Goal: Task Accomplishment & Management: Use online tool/utility

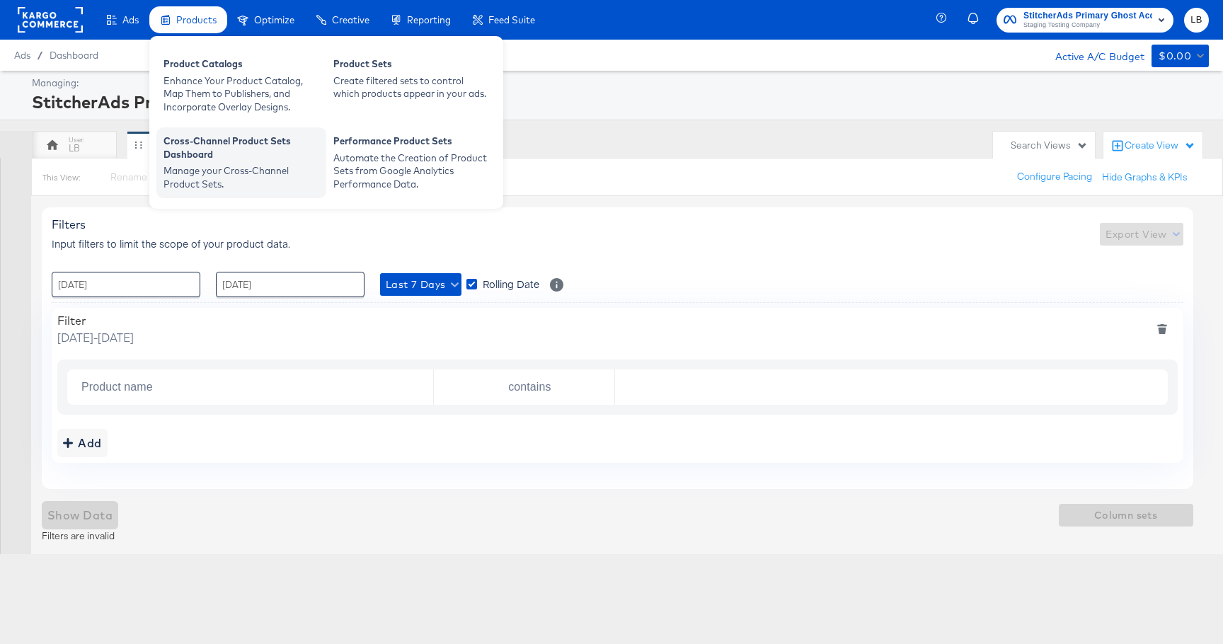
click at [280, 158] on div "Cross-Channel Product Sets Dashboard" at bounding box center [241, 149] width 156 height 30
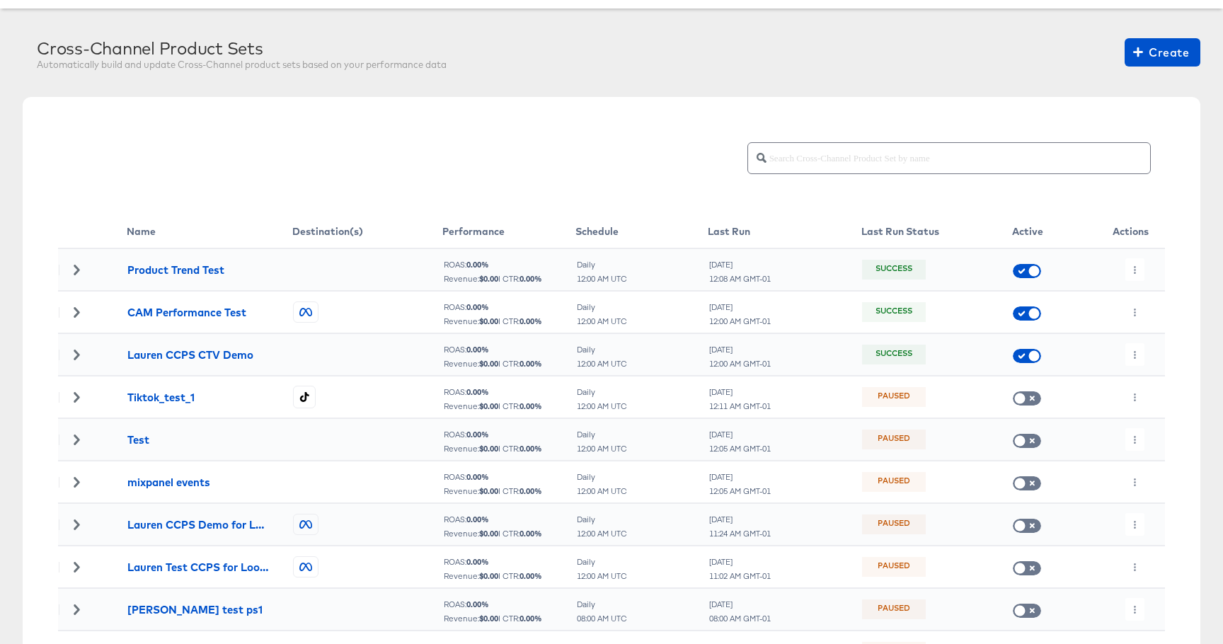
scroll to position [85, 0]
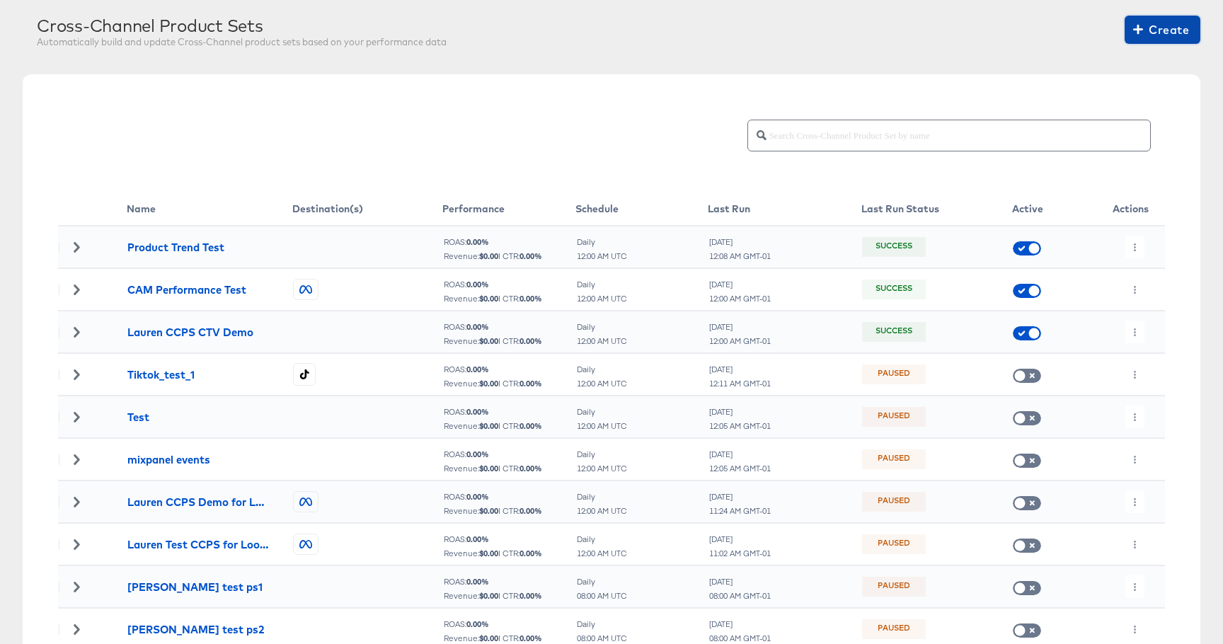
click at [1156, 25] on span "Create" at bounding box center [1162, 30] width 53 height 20
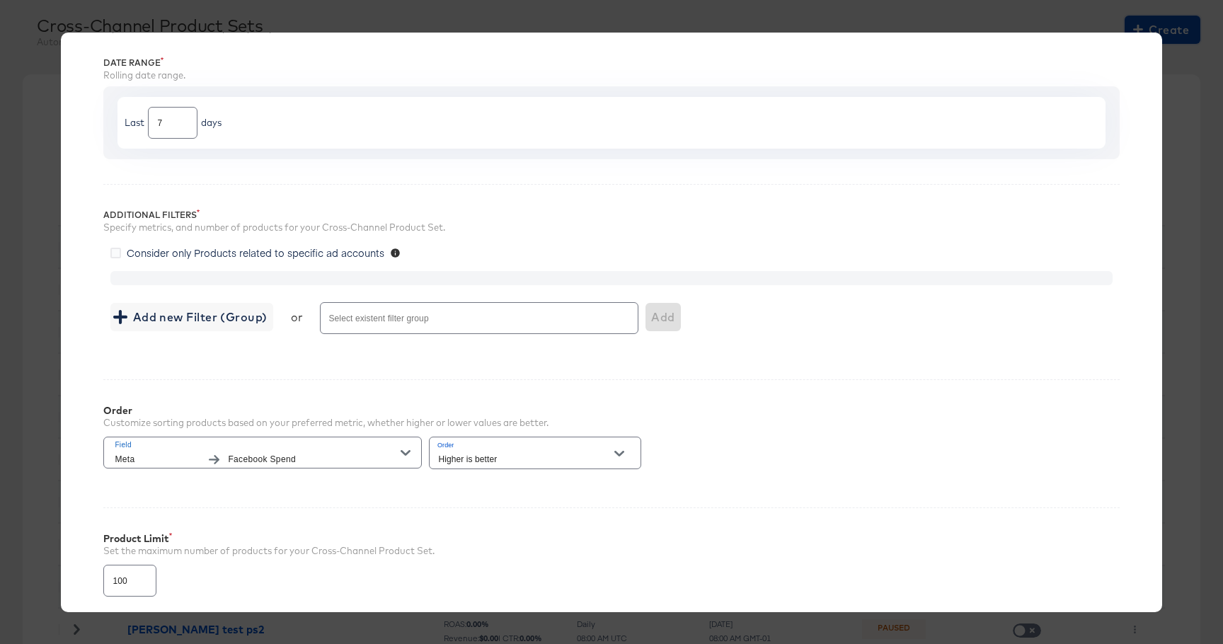
scroll to position [103, 0]
click at [154, 321] on span "Add new Filter (Group)" at bounding box center [191, 320] width 151 height 20
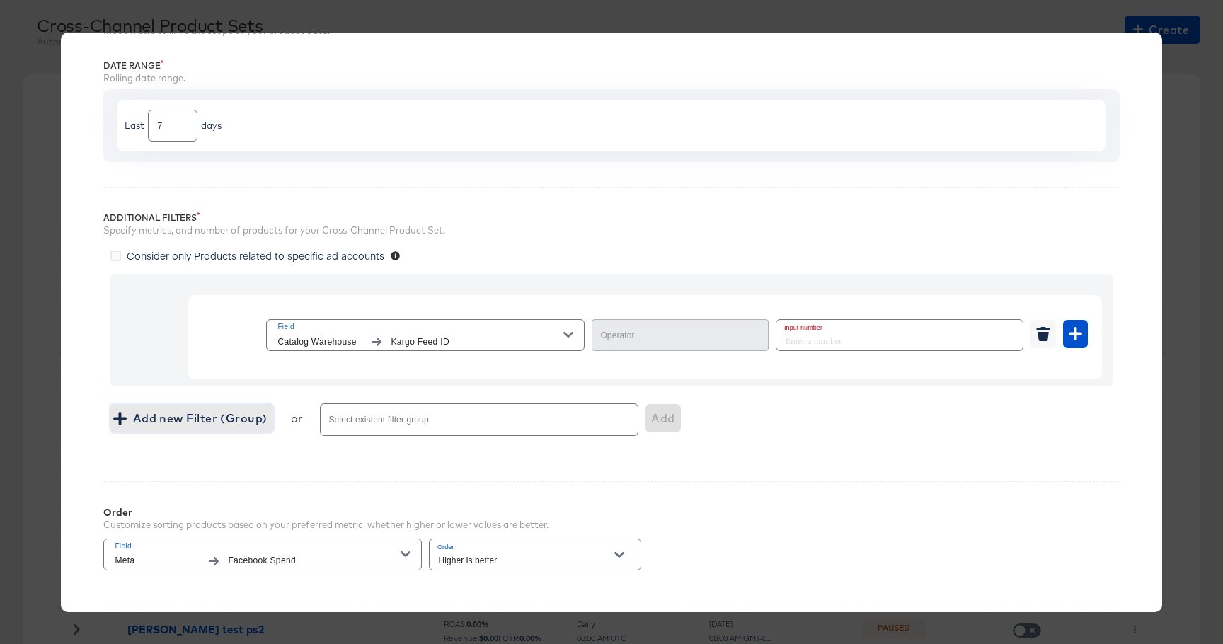
type input "Equal"
click at [809, 338] on input "number" at bounding box center [895, 335] width 238 height 30
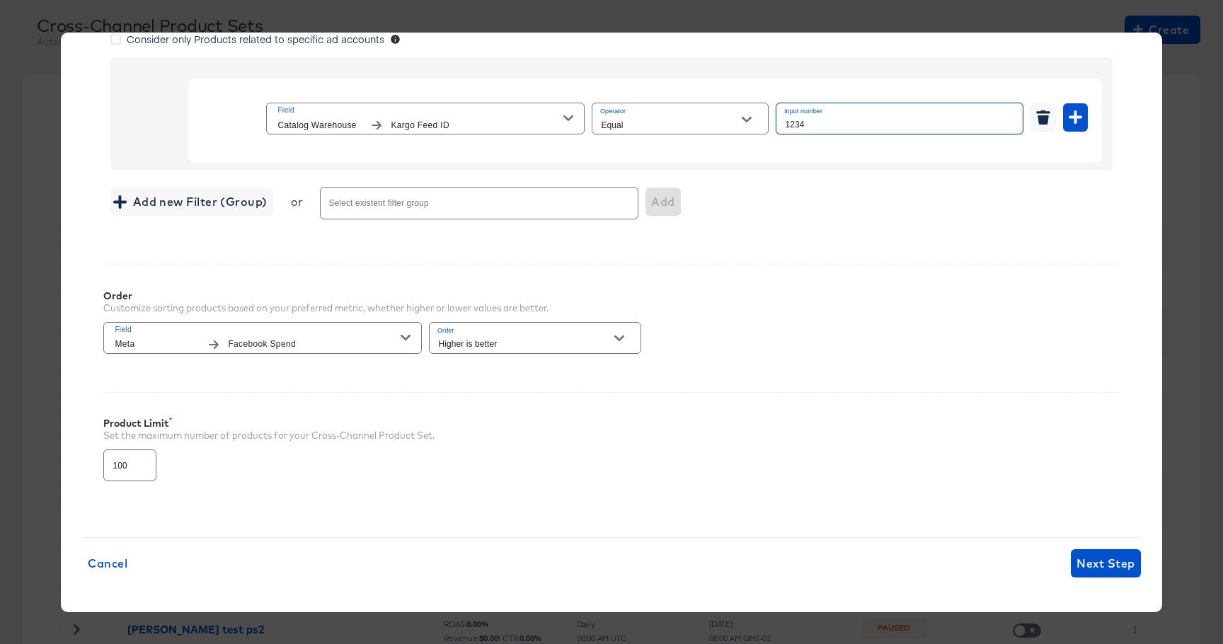
scroll to position [321, 0]
type input "1234"
click at [1088, 557] on span "Next Step" at bounding box center [1105, 563] width 58 height 20
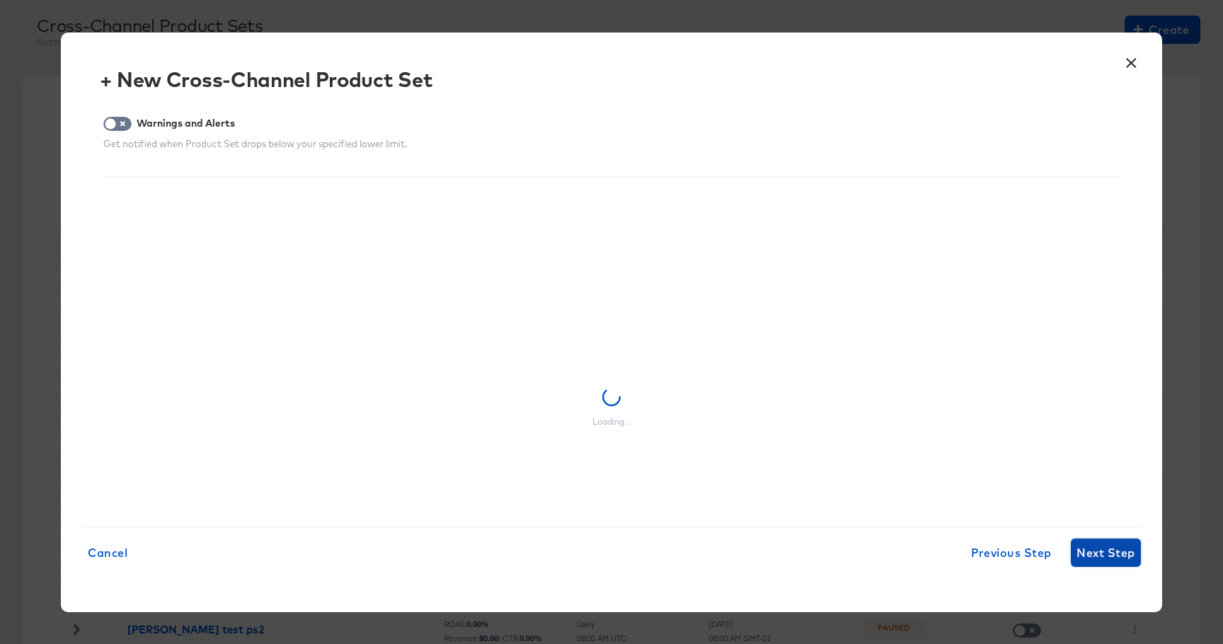
scroll to position [0, 0]
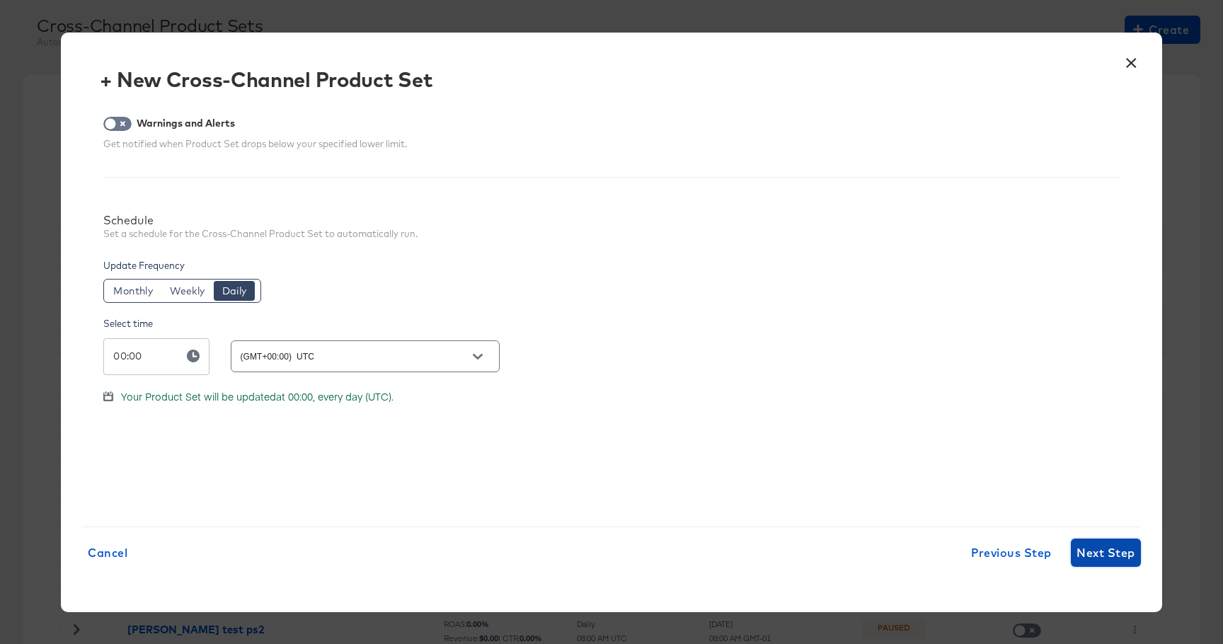
click at [1101, 556] on span "Next Step" at bounding box center [1105, 553] width 58 height 20
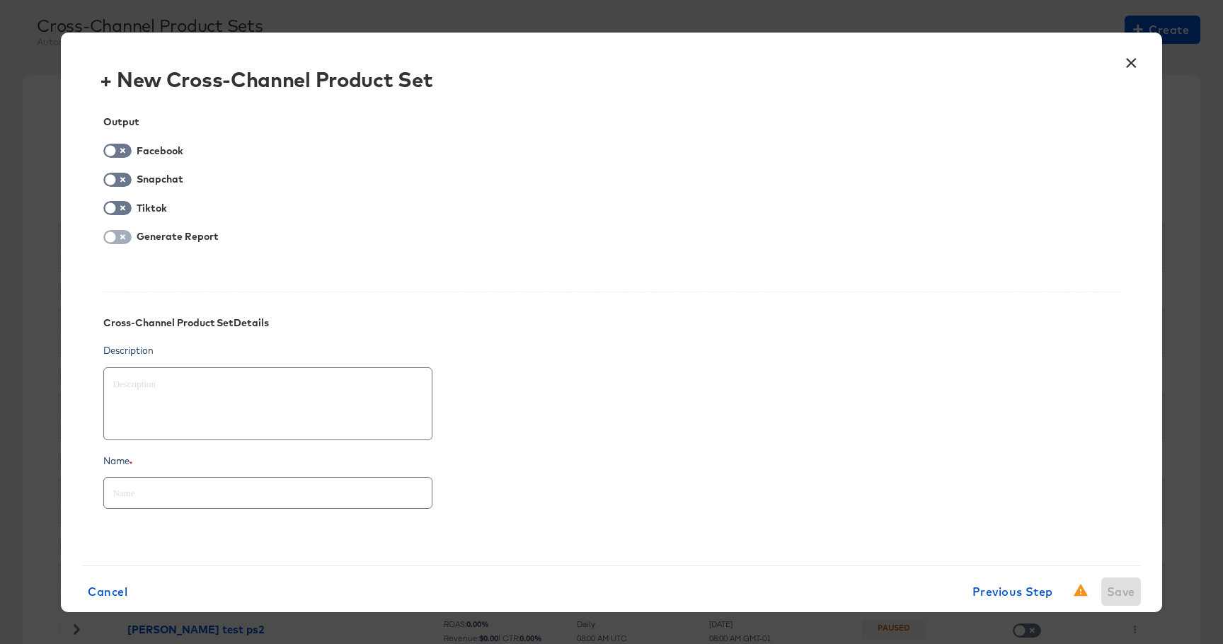
click at [110, 239] on input "checkbox" at bounding box center [110, 241] width 42 height 14
checkbox input "true"
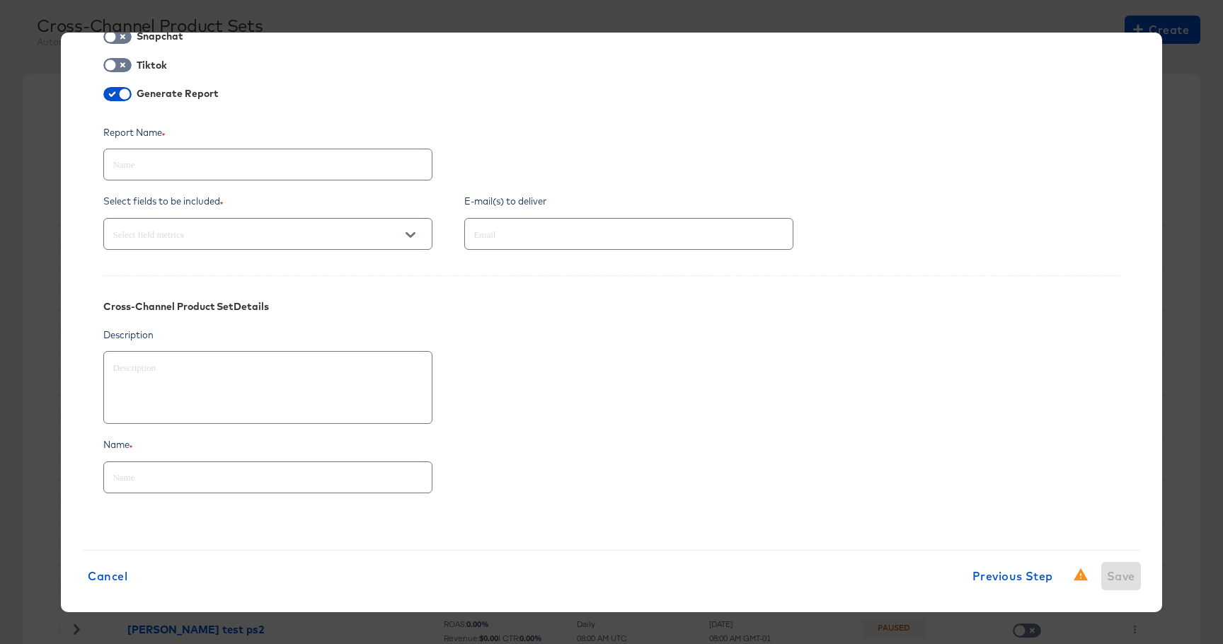
scroll to position [156, 0]
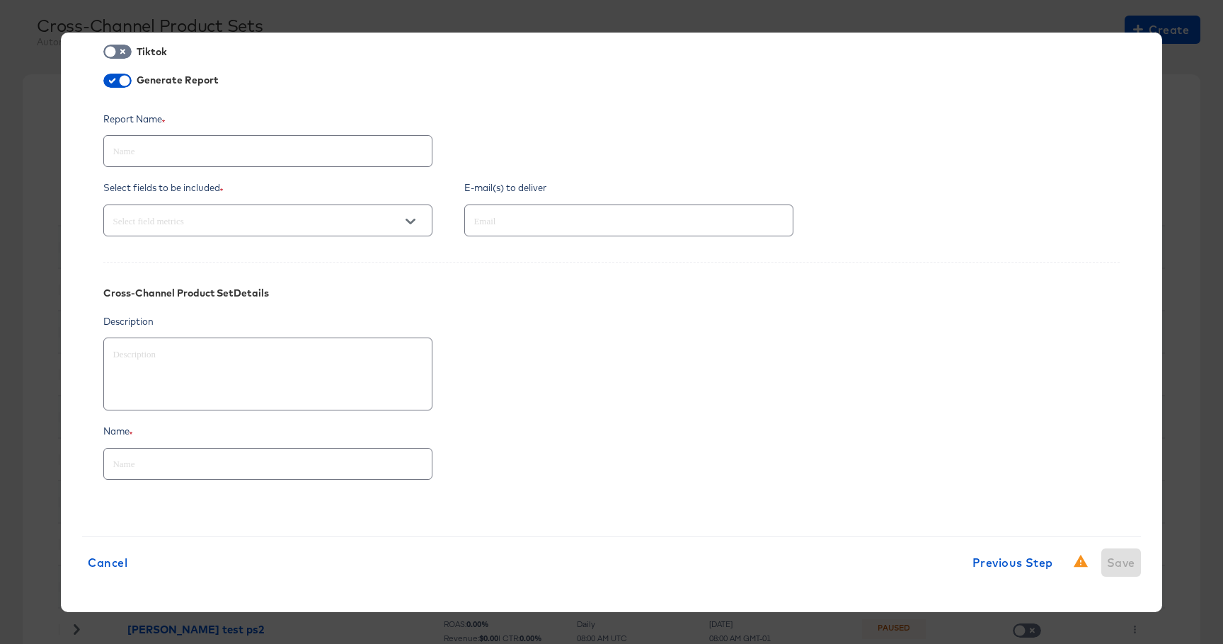
type textarea "x"
click at [1205, 432] on div "× + New Cross-Channel Product Set Output Facebook Snapchat Tiktok Generate Repo…" at bounding box center [611, 322] width 1223 height 644
click at [112, 570] on span "Cancel" at bounding box center [108, 563] width 40 height 20
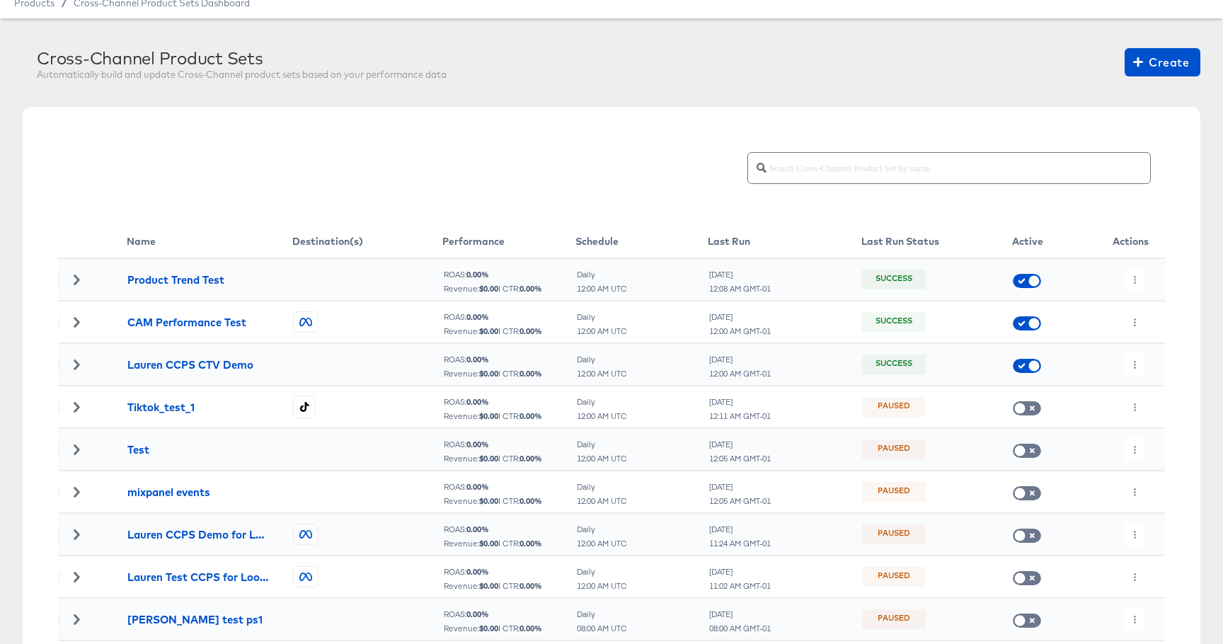
scroll to position [47, 0]
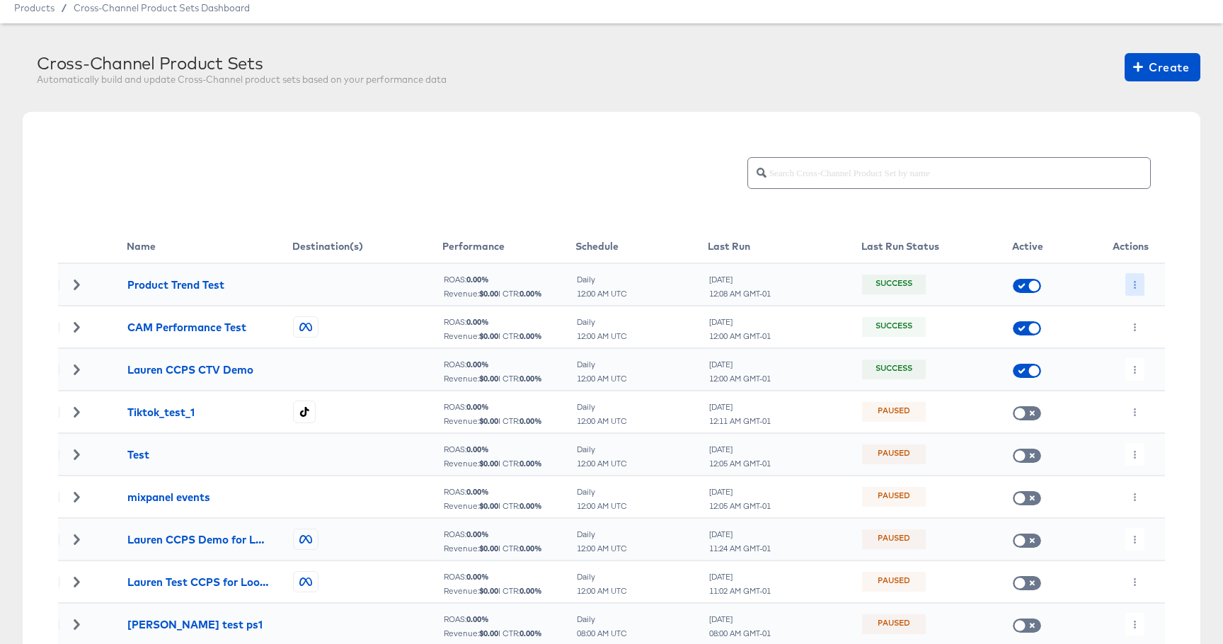
click at [1131, 287] on icon "button" at bounding box center [1135, 285] width 8 height 8
click at [1159, 69] on div at bounding box center [611, 322] width 1223 height 644
click at [1172, 71] on span "Create" at bounding box center [1162, 67] width 53 height 20
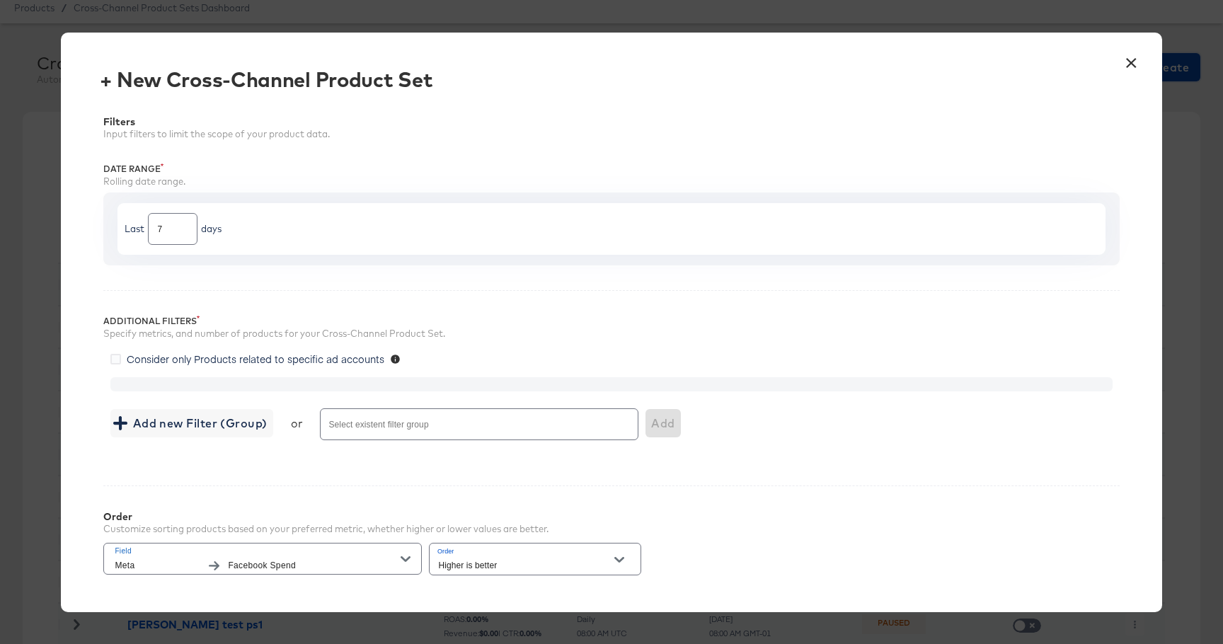
scroll to position [222, 0]
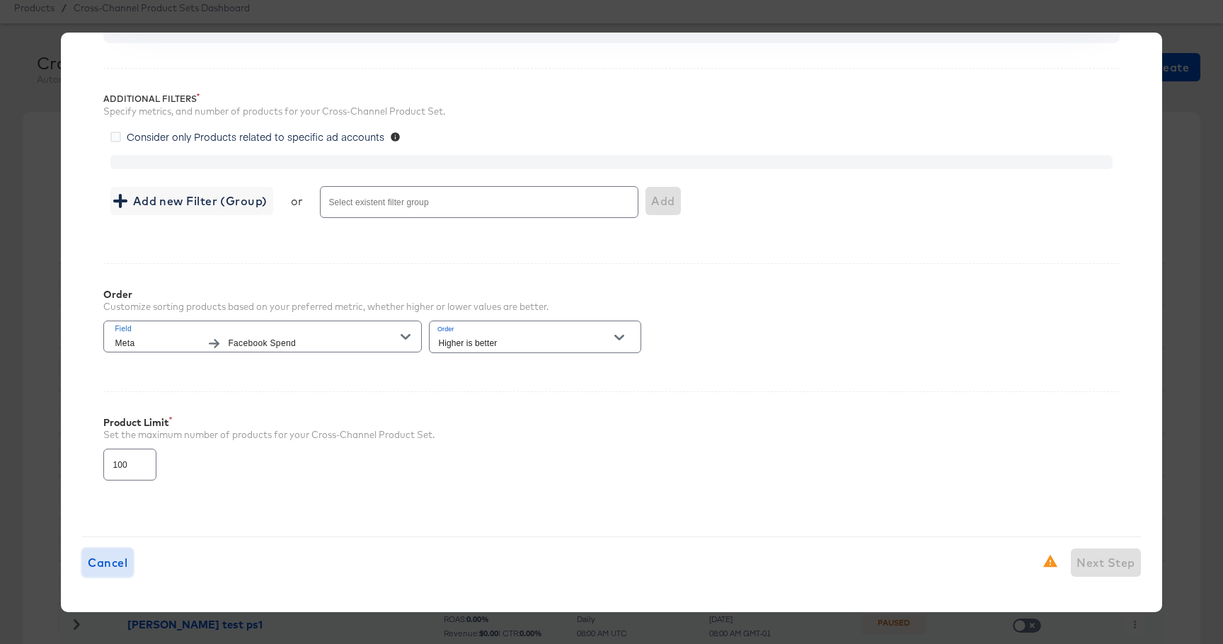
click at [120, 565] on span "Cancel" at bounding box center [108, 563] width 40 height 20
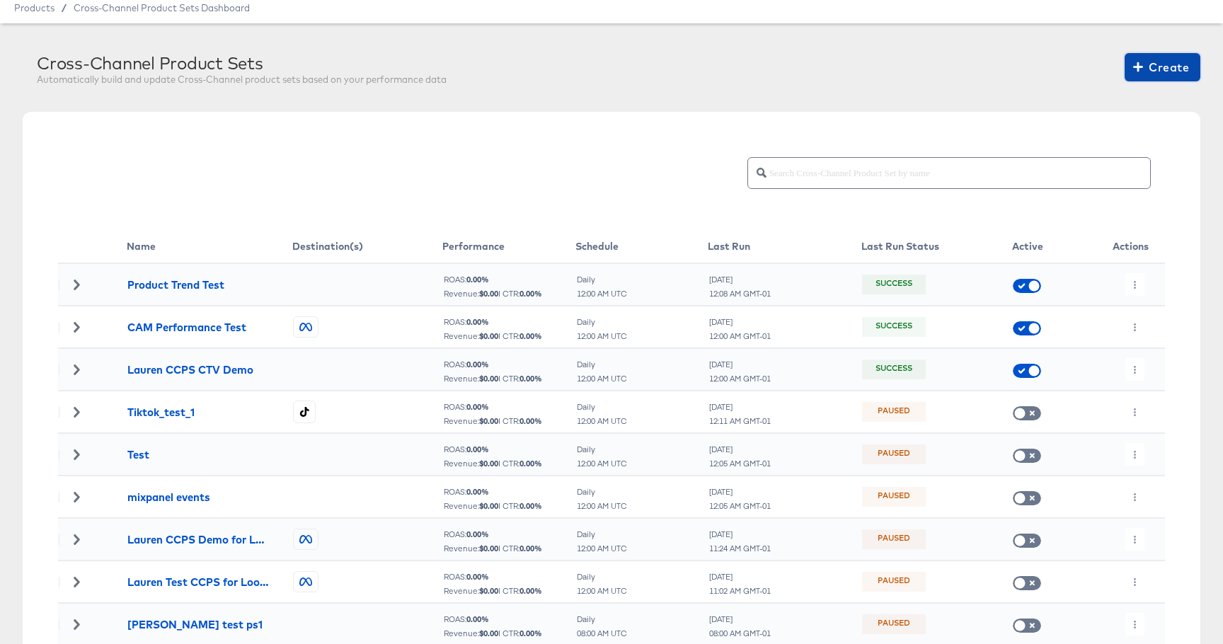
click at [1159, 76] on span "Create" at bounding box center [1162, 67] width 53 height 20
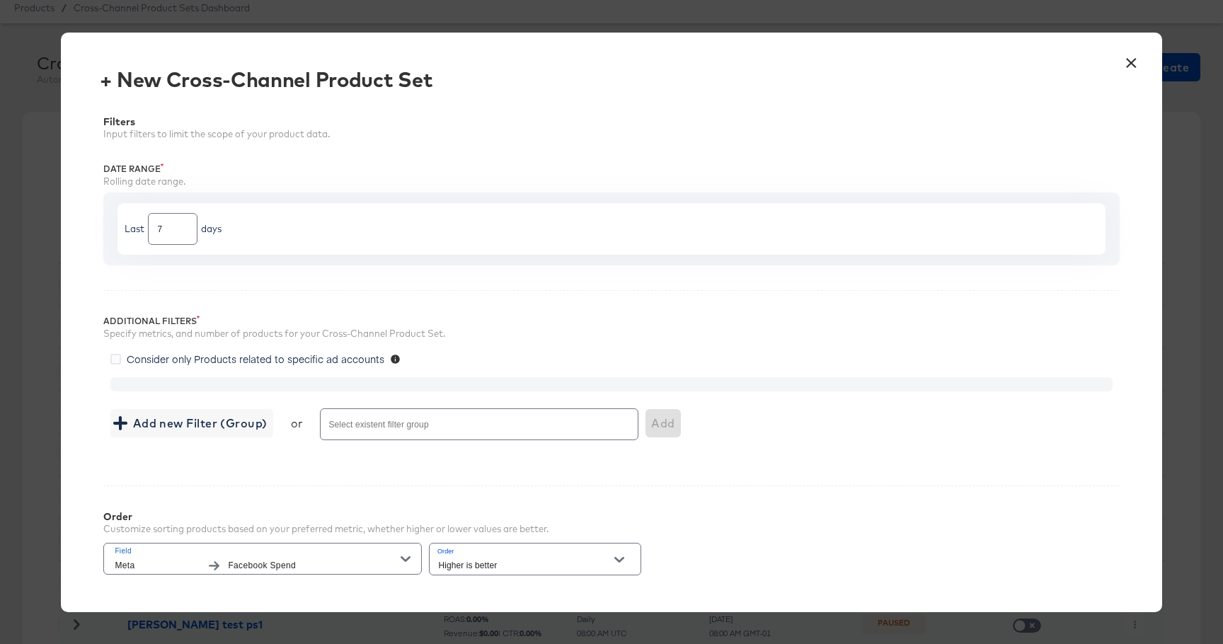
click at [1133, 57] on button "×" at bounding box center [1131, 59] width 25 height 25
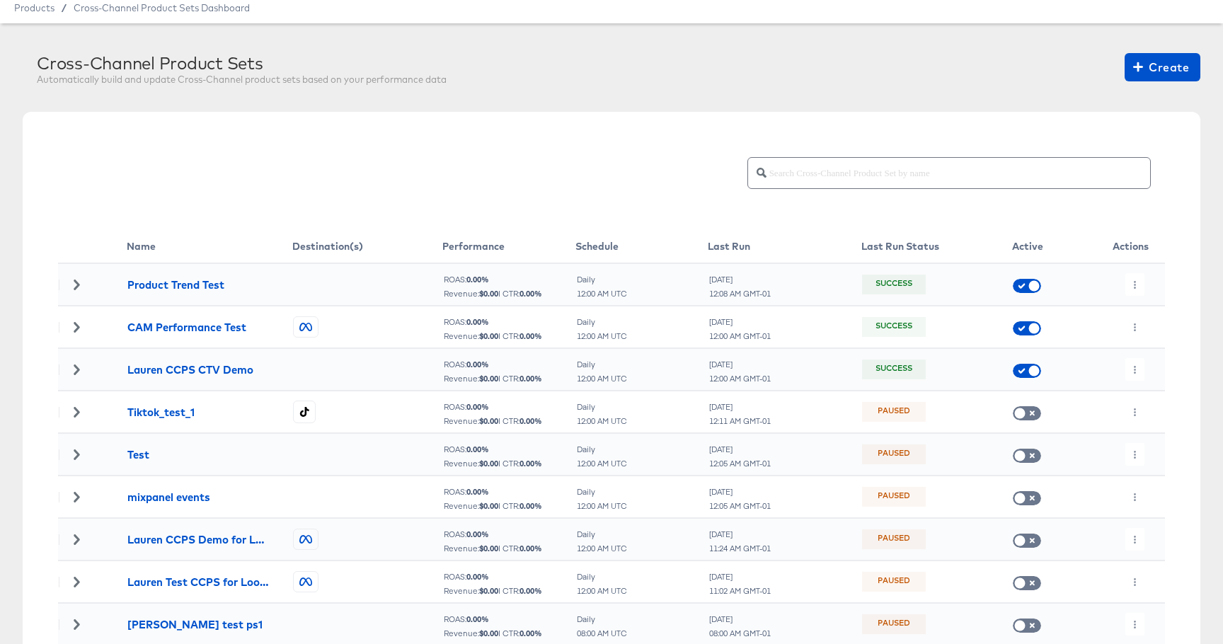
click at [74, 284] on icon at bounding box center [76, 285] width 10 height 10
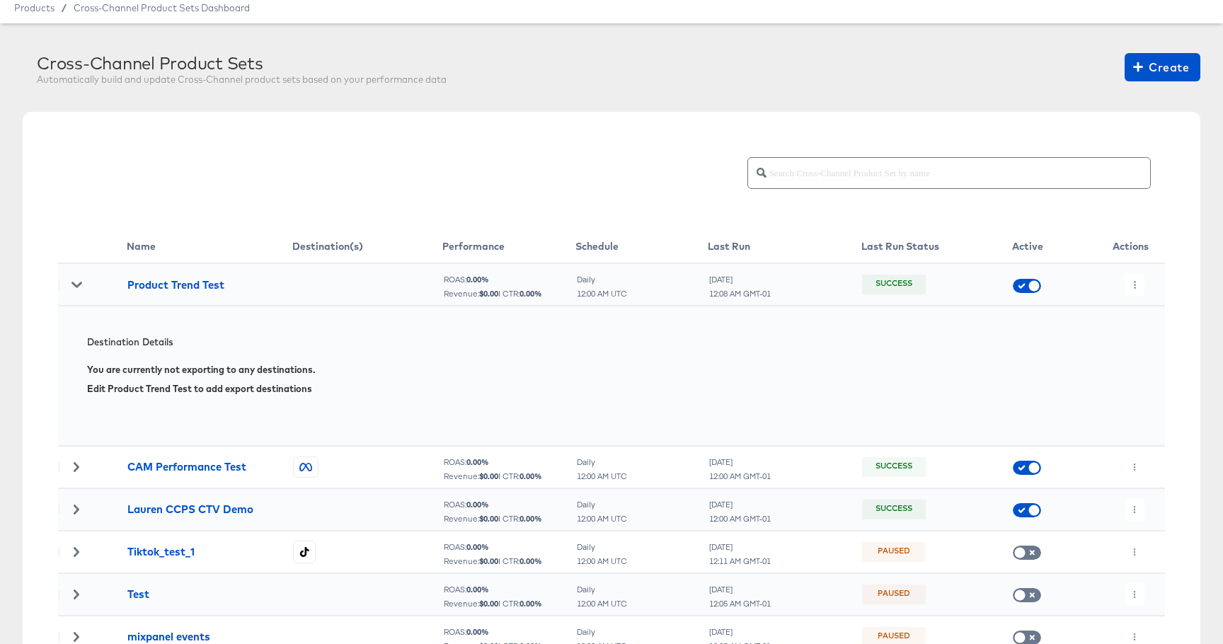
click at [74, 284] on icon at bounding box center [76, 285] width 10 height 6
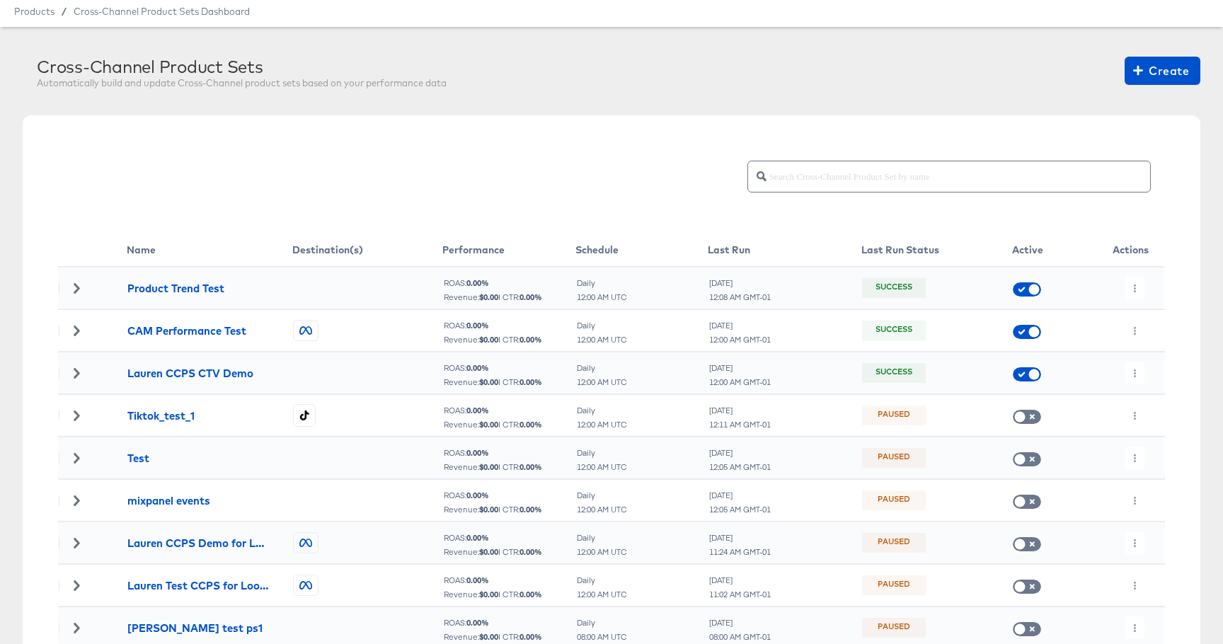
scroll to position [0, 0]
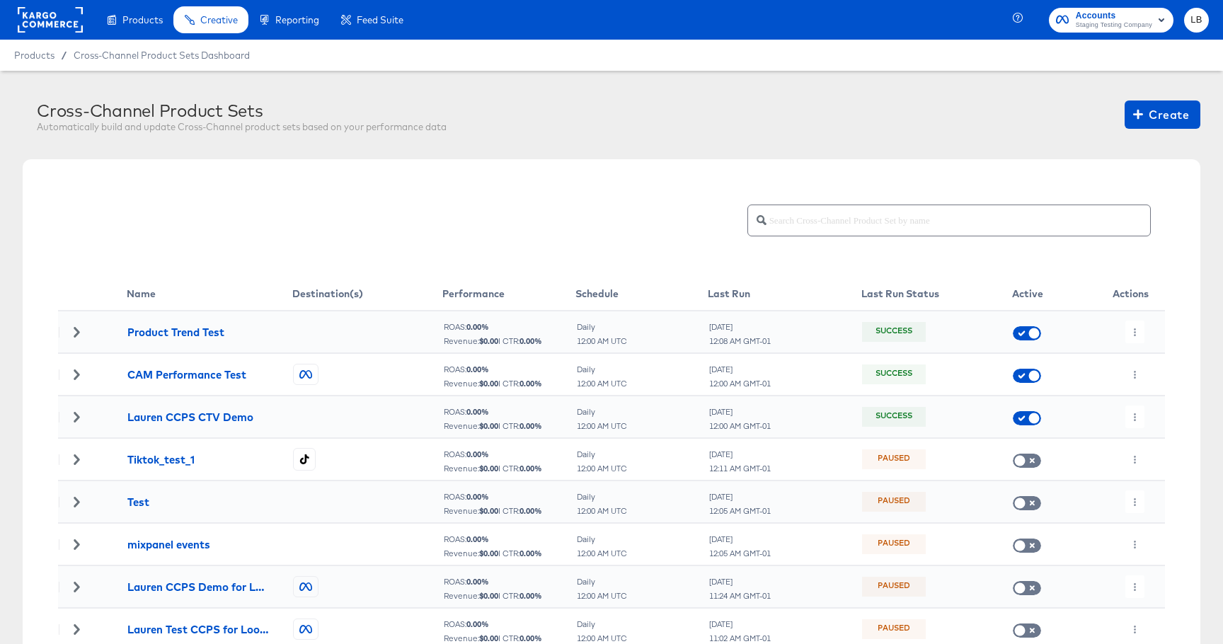
click at [52, 28] on rect at bounding box center [50, 19] width 65 height 25
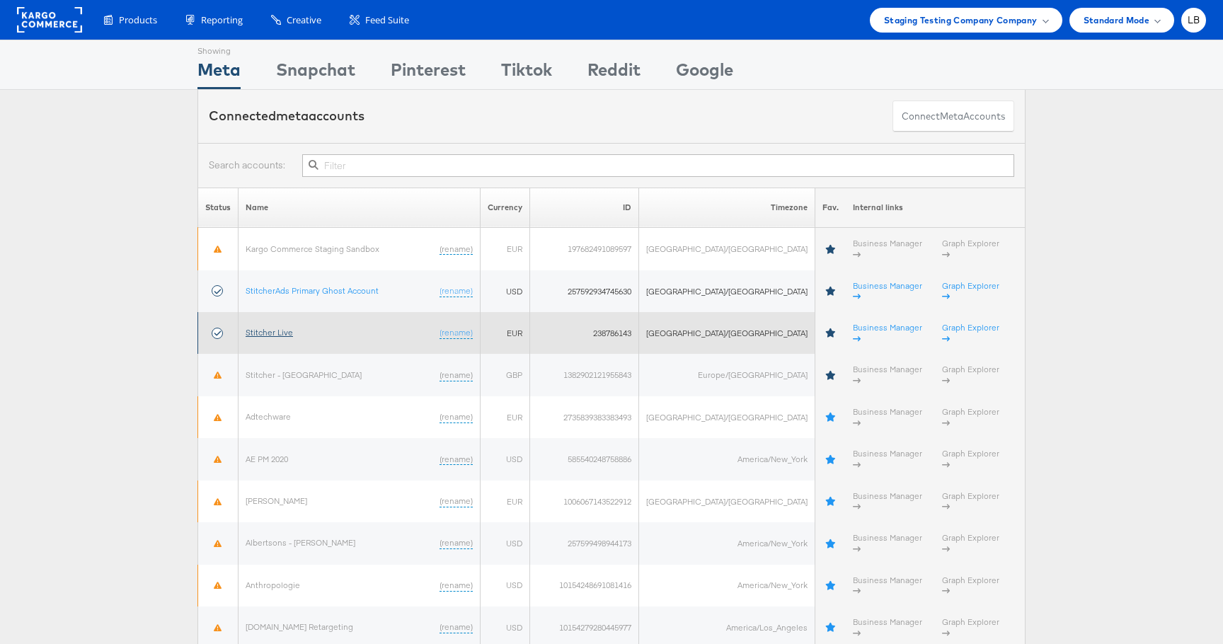
click at [271, 327] on link "Stitcher Live" at bounding box center [269, 332] width 47 height 11
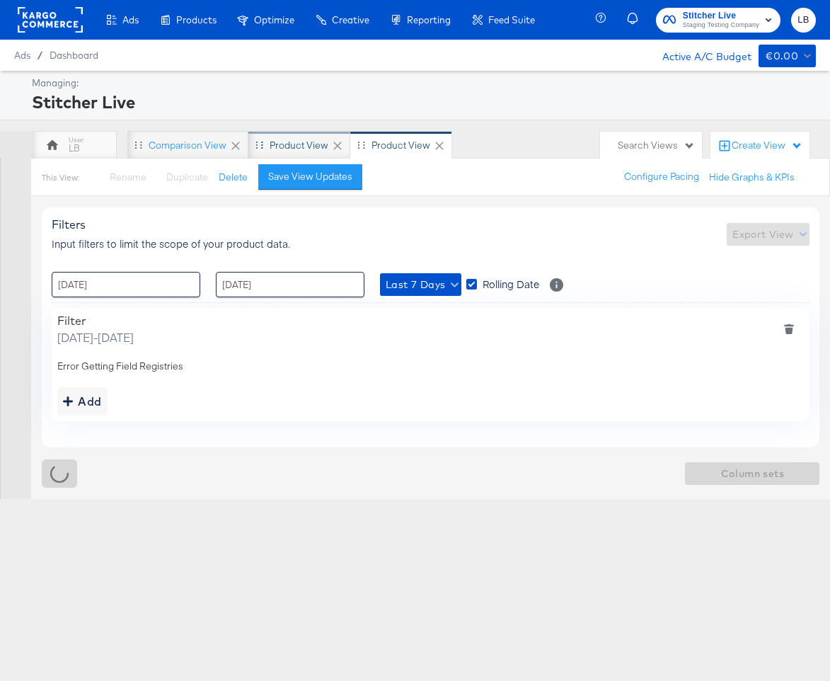
click at [295, 149] on div "Product View" at bounding box center [299, 145] width 59 height 13
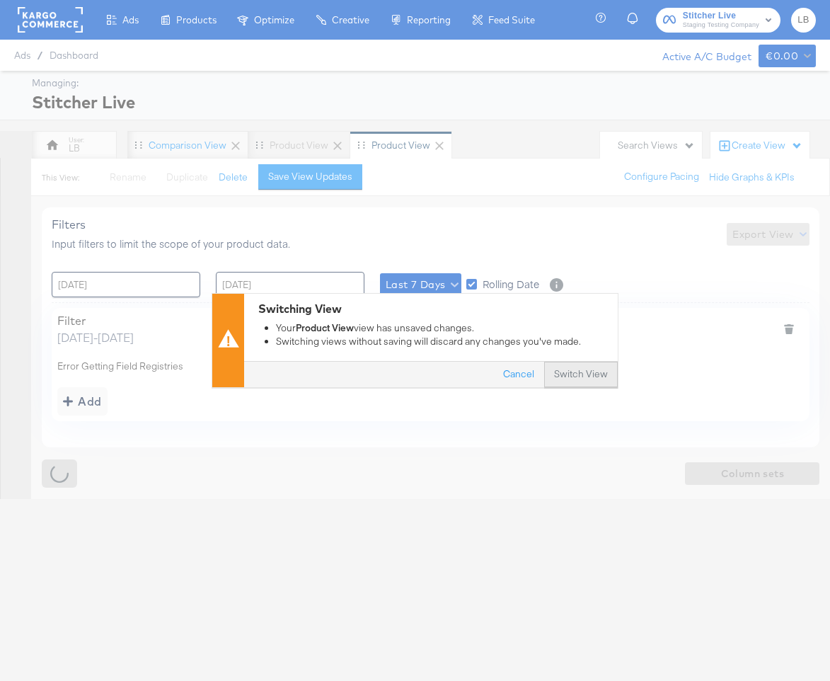
click at [593, 381] on button "Switch View" at bounding box center [581, 374] width 74 height 25
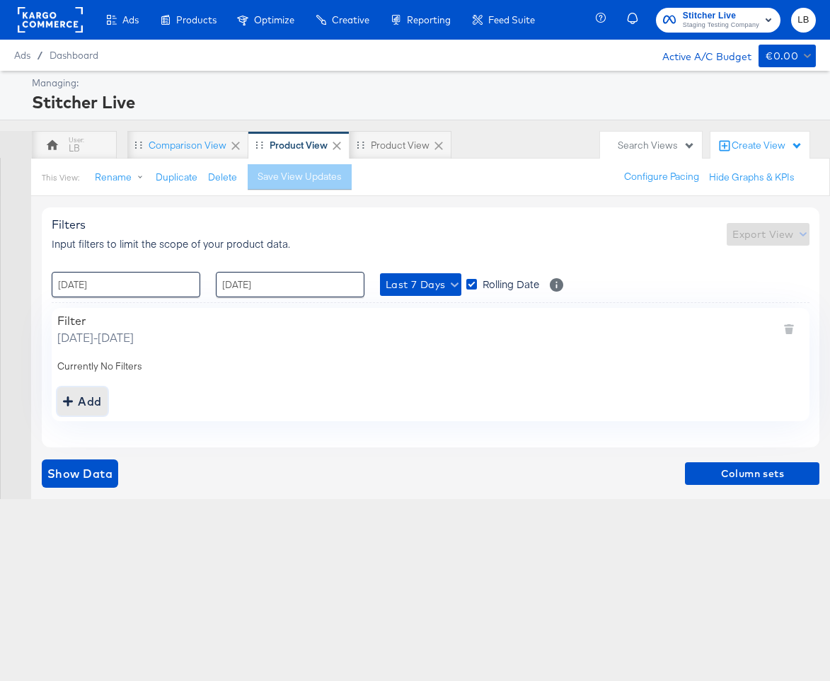
click at [78, 398] on div "Add" at bounding box center [82, 401] width 39 height 20
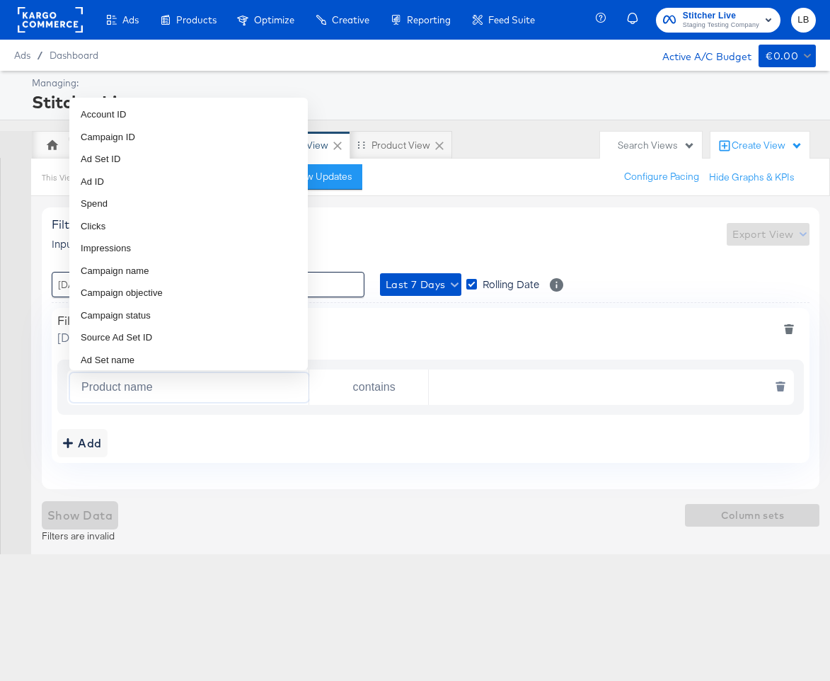
click at [209, 395] on input "Product name" at bounding box center [192, 387] width 233 height 29
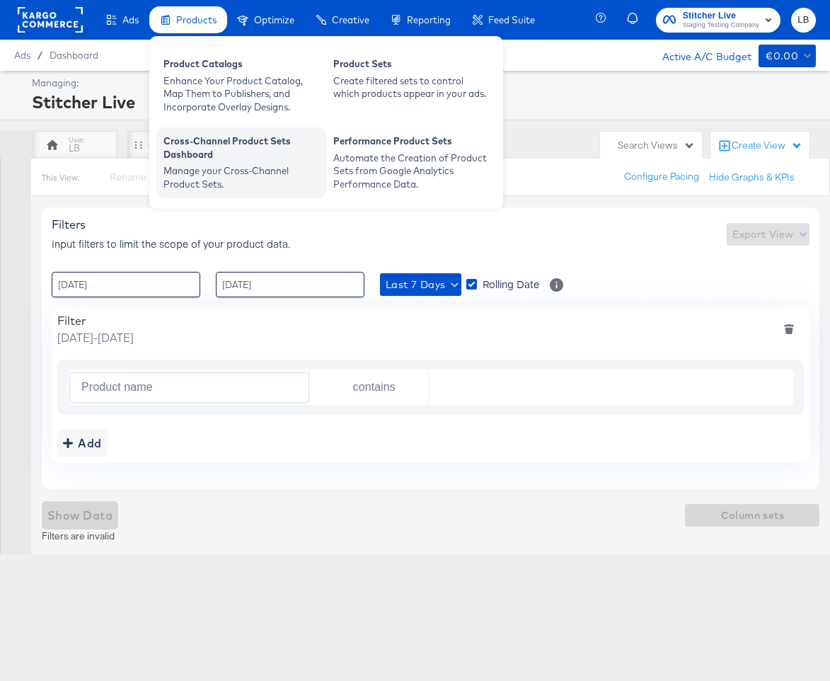
click at [261, 157] on div "Cross-Channel Product Sets Dashboard" at bounding box center [241, 149] width 156 height 30
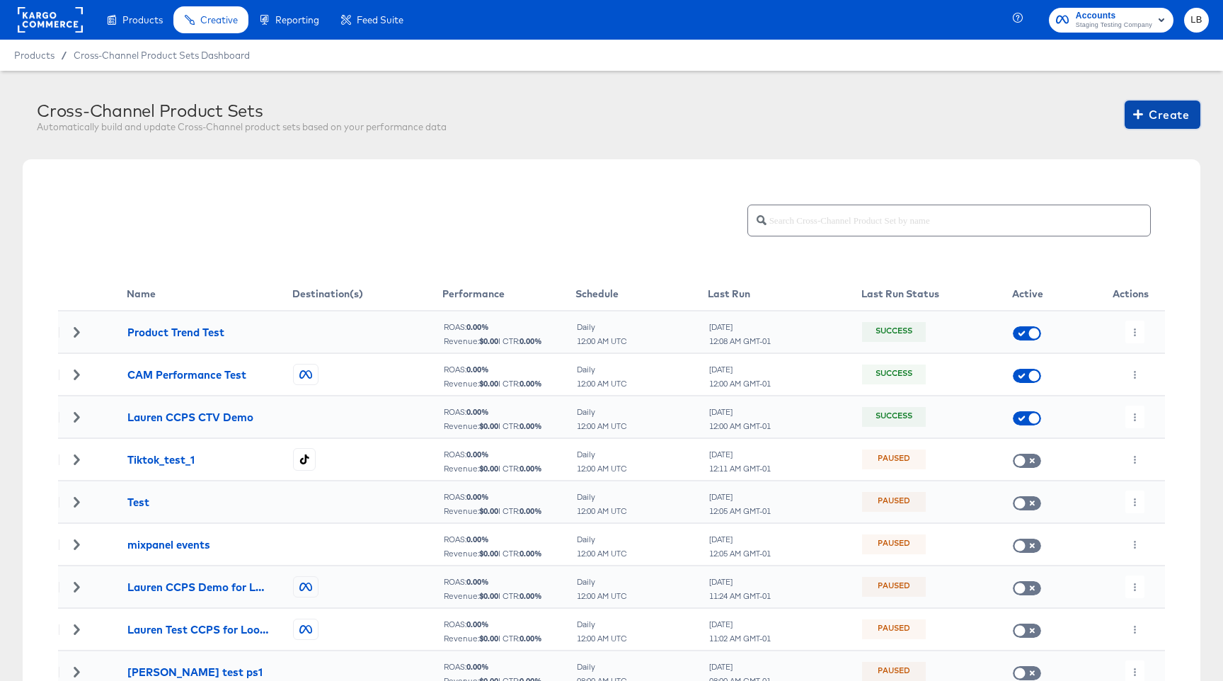
click at [1169, 116] on span "Create" at bounding box center [1162, 115] width 53 height 20
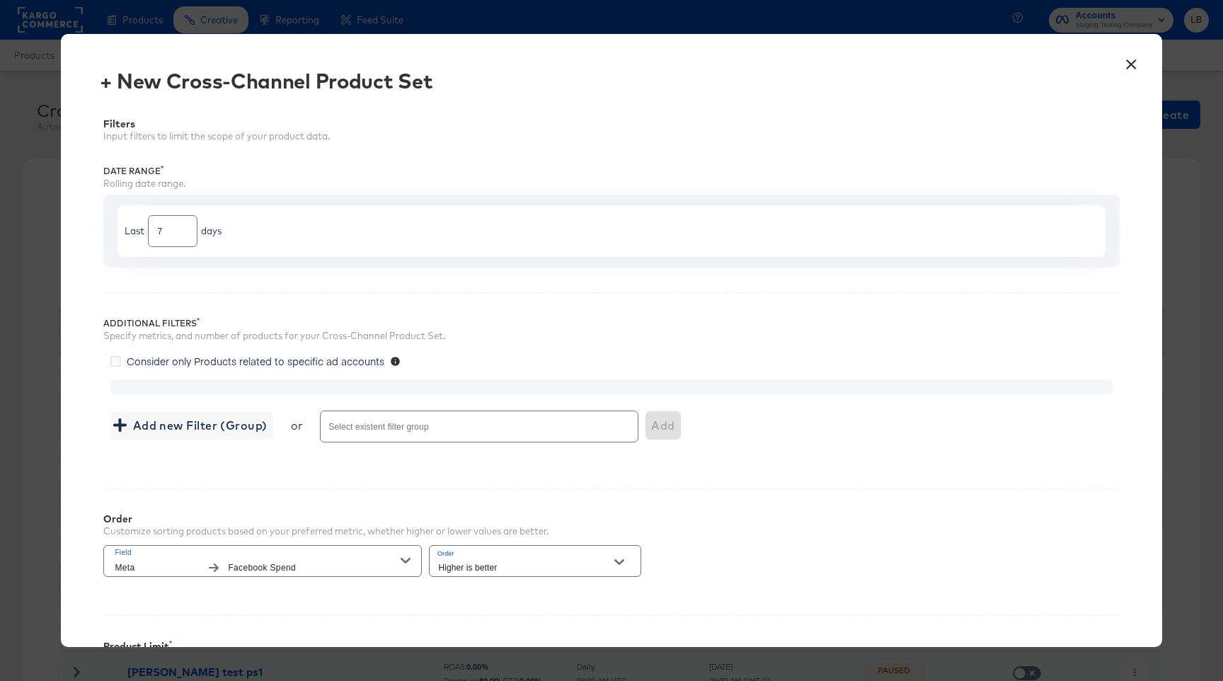
click at [1126, 64] on button "×" at bounding box center [1131, 60] width 25 height 25
